Goal: Information Seeking & Learning: Check status

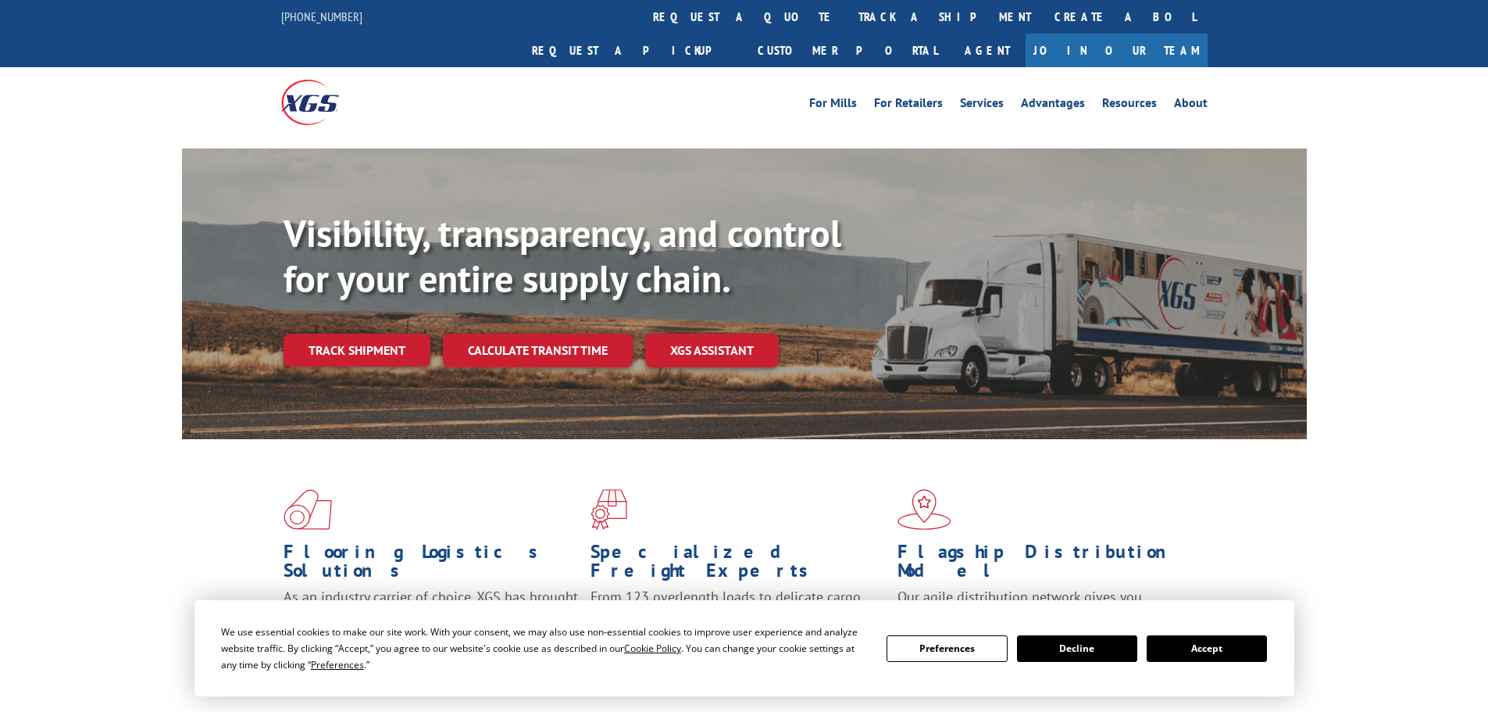
click at [370, 333] on div "Visibility, transparency, and control for your entire supply chain. Track shipm…" at bounding box center [795, 320] width 1023 height 218
click at [366, 334] on link "Track shipment" at bounding box center [357, 350] width 147 height 33
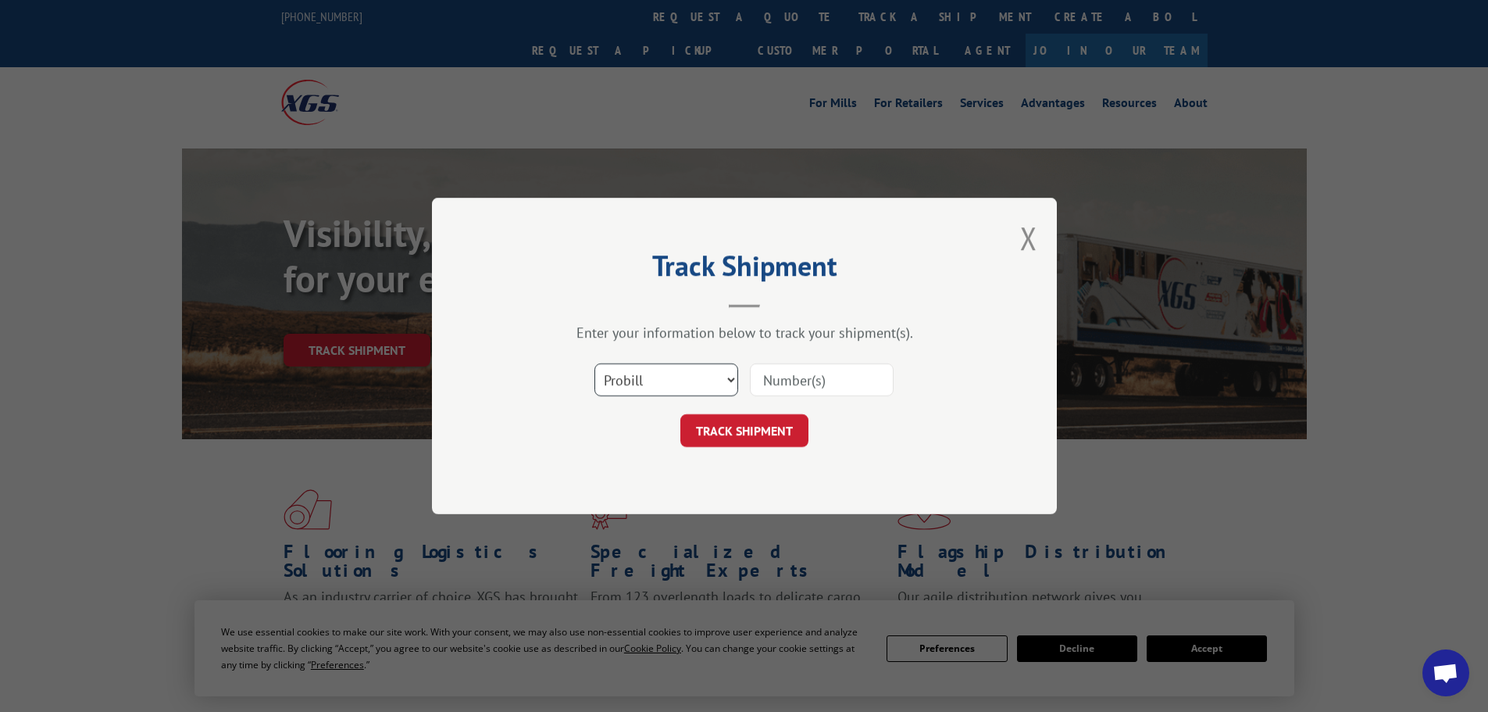
click at [715, 379] on select "Select category... Probill BOL PO" at bounding box center [667, 379] width 144 height 33
click at [829, 379] on input at bounding box center [822, 379] width 144 height 33
paste input "17663908"
type input "17663908"
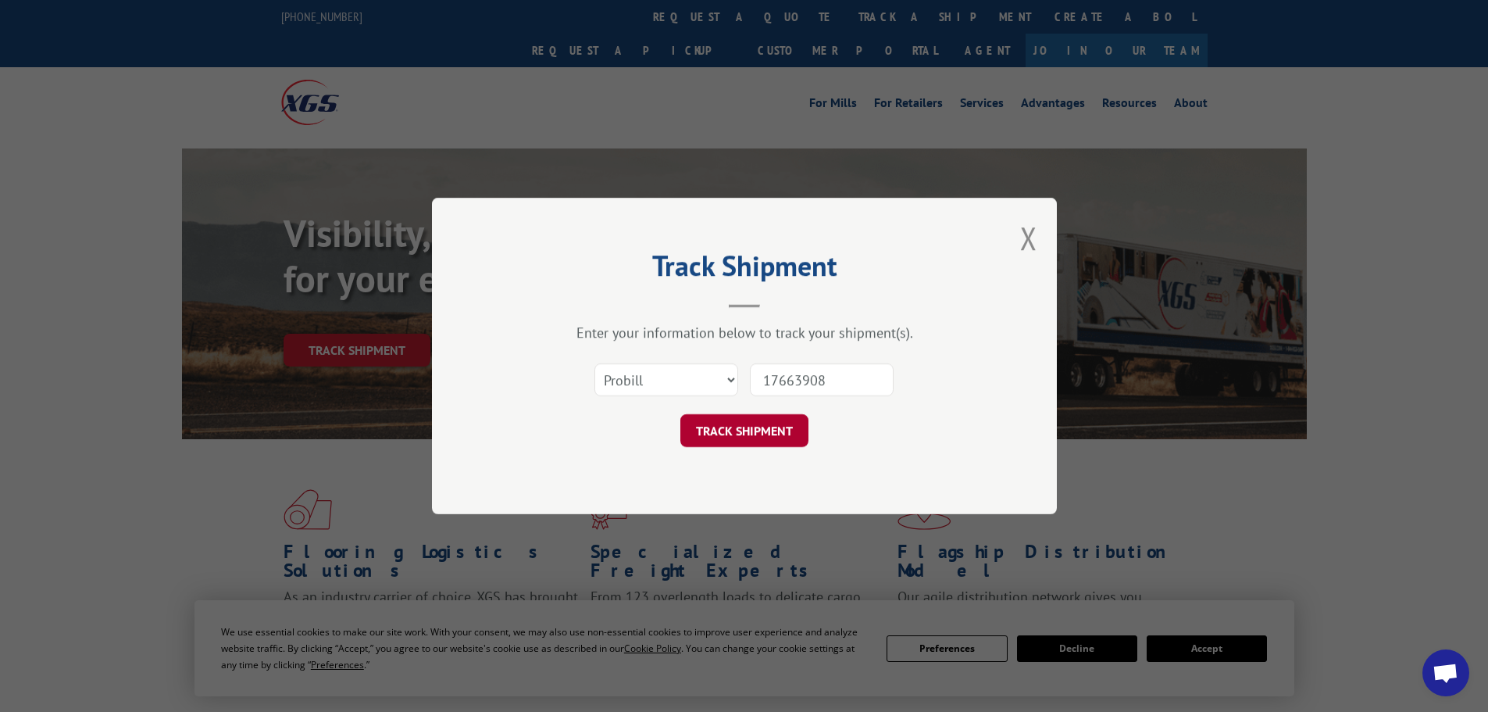
click at [744, 423] on button "TRACK SHIPMENT" at bounding box center [744, 430] width 128 height 33
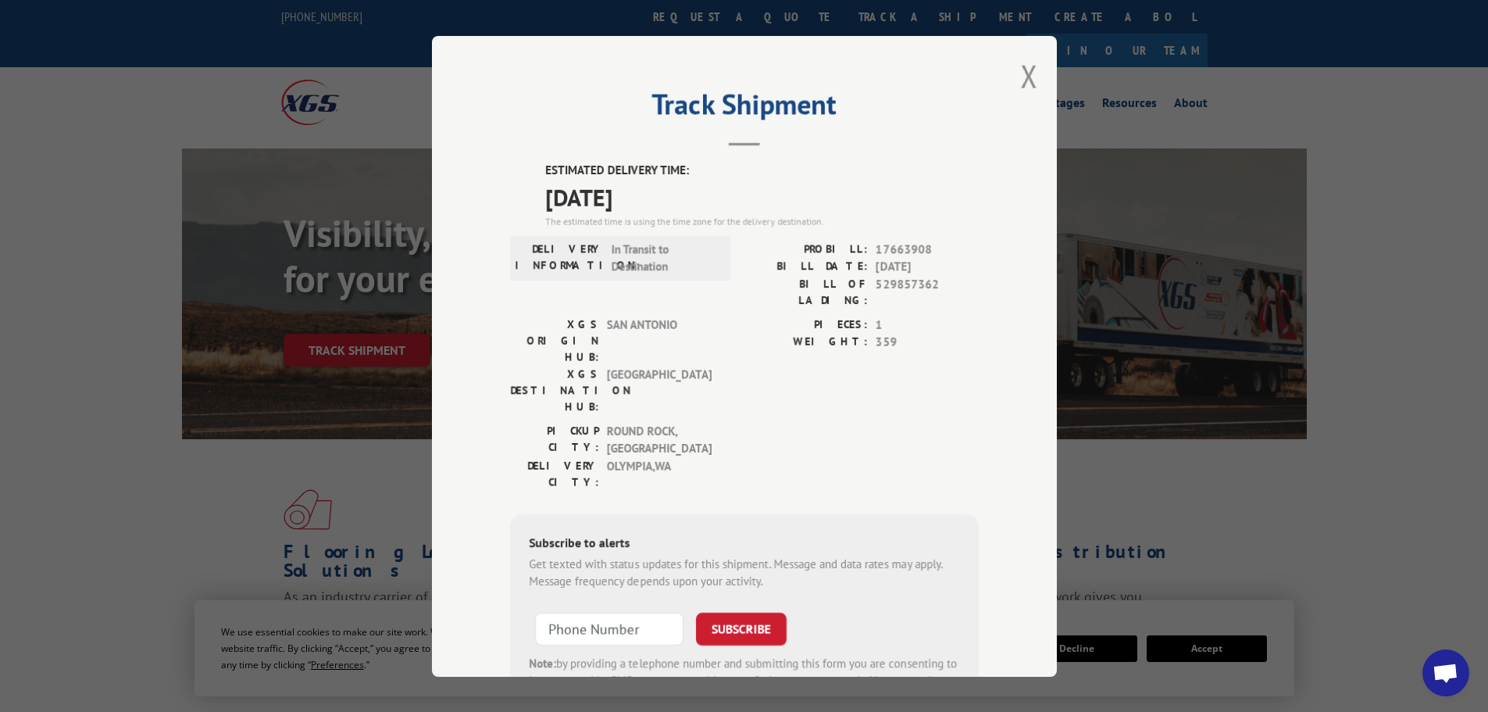
click at [885, 249] on span "17663908" at bounding box center [927, 249] width 103 height 18
copy span "17663908"
click at [1028, 80] on button "Close modal" at bounding box center [1028, 75] width 17 height 41
